Goal: Task Accomplishment & Management: Manage account settings

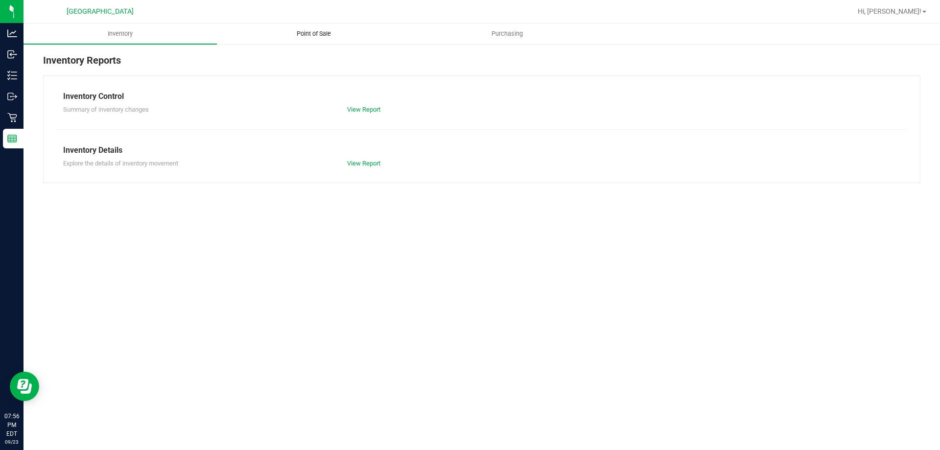
click at [337, 32] on span "Point of Sale" at bounding box center [314, 33] width 61 height 9
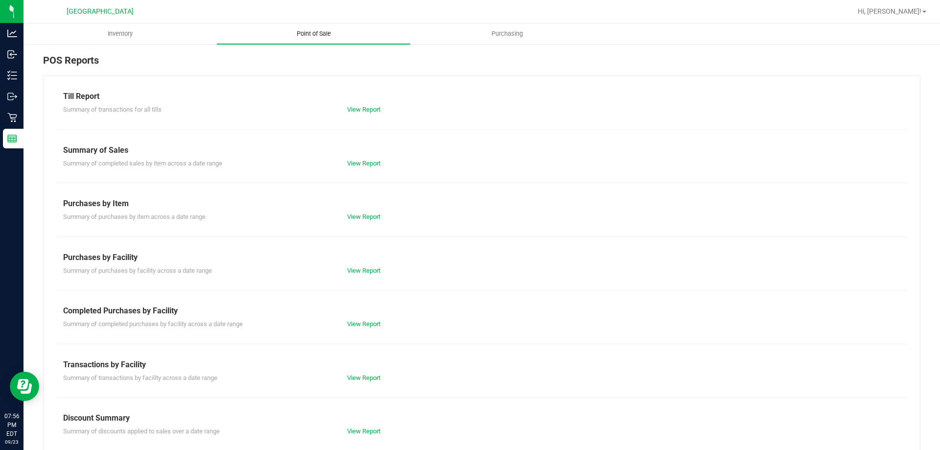
click at [370, 111] on link "View Report" at bounding box center [363, 109] width 33 height 7
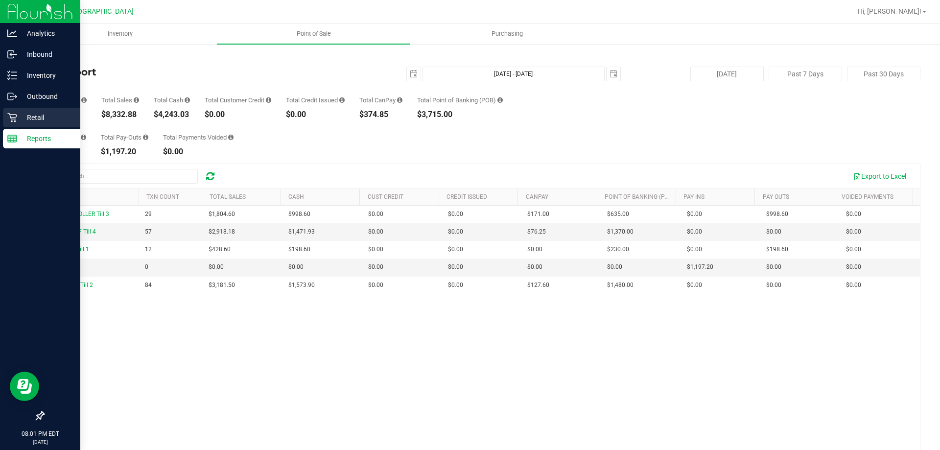
click at [0, 125] on link "Retail" at bounding box center [40, 118] width 80 height 21
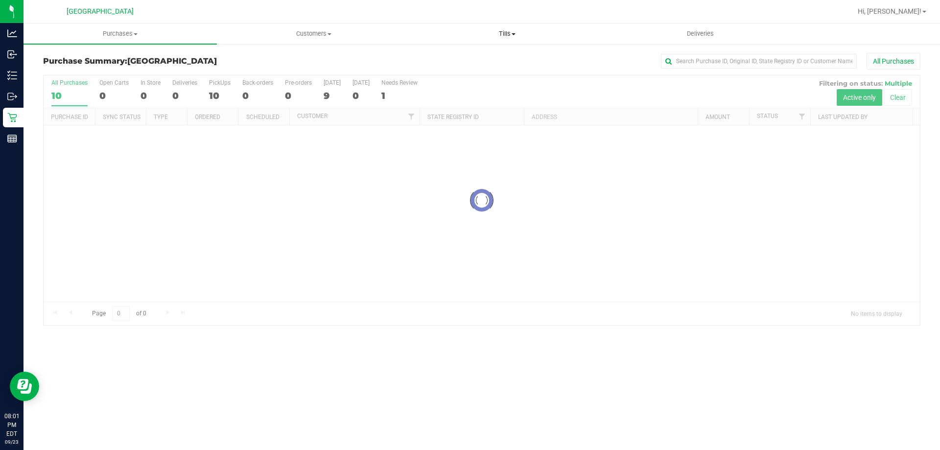
click at [506, 40] on uib-tab-heading "Tills Manage tills Reconcile e-payments" at bounding box center [507, 34] width 192 height 20
click at [463, 61] on span "Manage tills" at bounding box center [443, 59] width 66 height 8
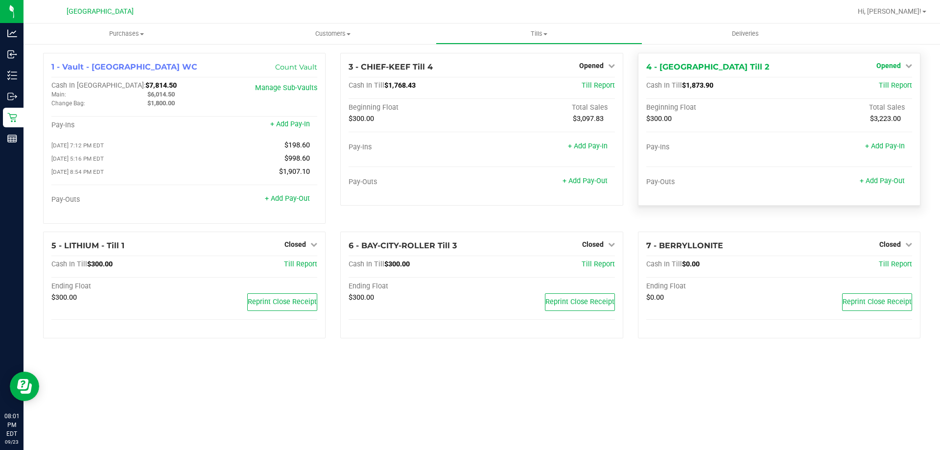
click at [898, 62] on span "Opened" at bounding box center [889, 66] width 24 height 8
click at [891, 85] on link "Close Till" at bounding box center [890, 86] width 26 height 8
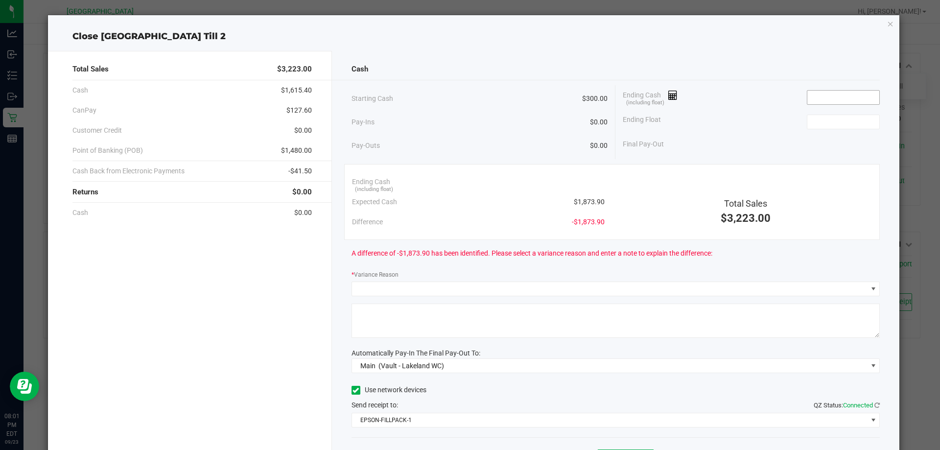
click at [835, 98] on input at bounding box center [844, 98] width 72 height 14
type input "$1,573.90"
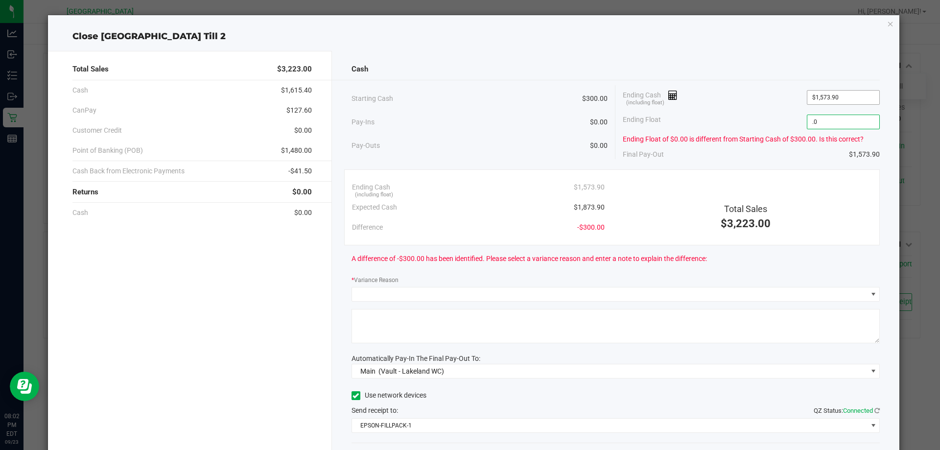
type input "."
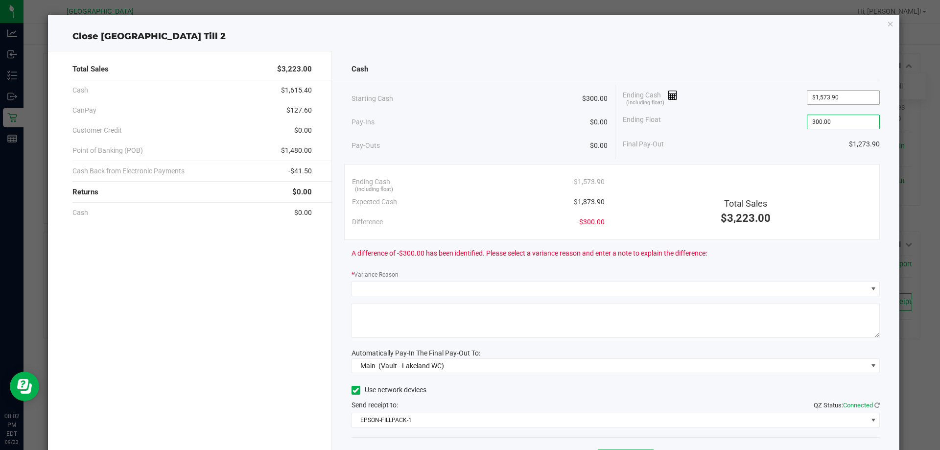
type input "300.00"
type input "1573.9"
type input "$300.00"
click at [808, 96] on input "1573.9" at bounding box center [844, 98] width 72 height 14
click at [810, 99] on input "1573.9" at bounding box center [844, 98] width 72 height 14
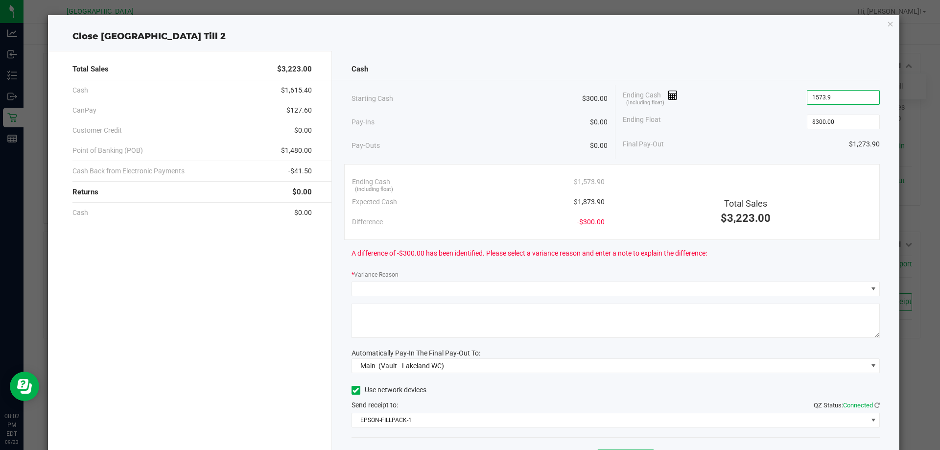
click at [811, 96] on input "1573.9" at bounding box center [844, 98] width 72 height 14
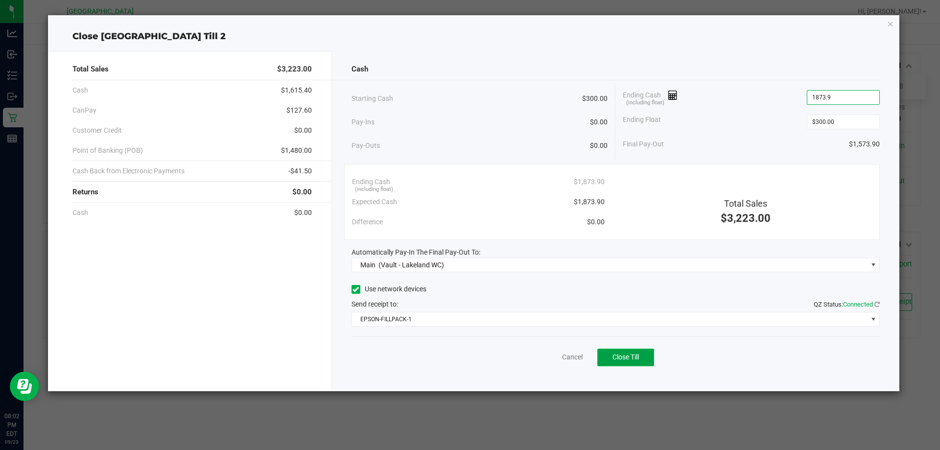
type input "$1,873.90"
click at [642, 351] on button "Close Till" at bounding box center [626, 358] width 57 height 18
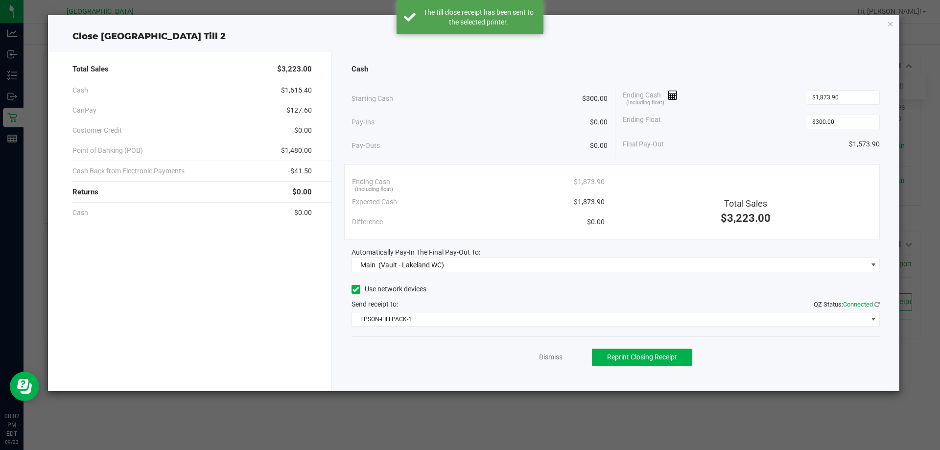
click at [544, 340] on div "Dismiss Reprint Closing Receipt" at bounding box center [616, 355] width 529 height 38
click at [559, 358] on link "Dismiss" at bounding box center [551, 357] width 24 height 10
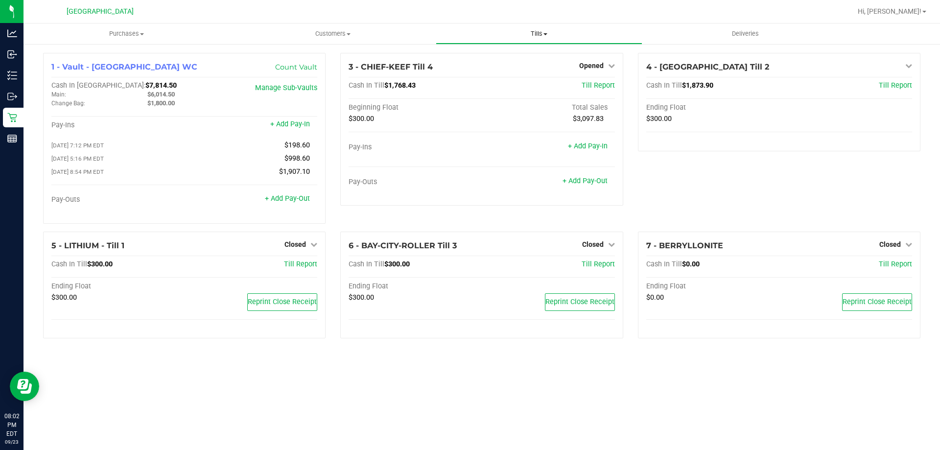
click at [529, 34] on span "Tills" at bounding box center [538, 33] width 205 height 9
click at [495, 70] on span "Reconcile e-payments" at bounding box center [484, 71] width 97 height 8
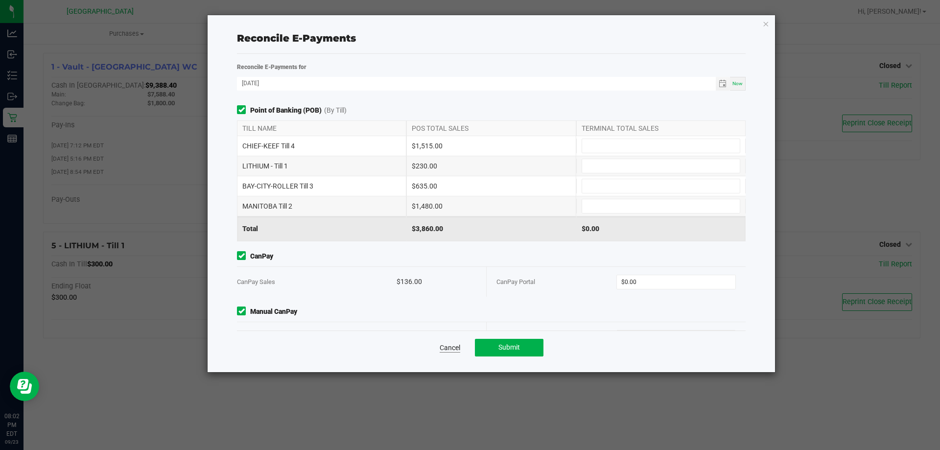
click at [458, 349] on link "Cancel" at bounding box center [450, 348] width 21 height 10
